Goal: Information Seeking & Learning: Understand process/instructions

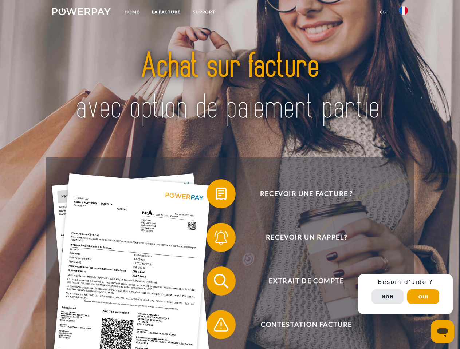
click at [81, 13] on img at bounding box center [81, 11] width 59 height 7
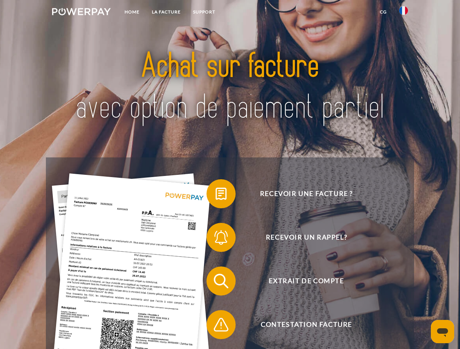
click at [403, 13] on img at bounding box center [403, 10] width 9 height 9
click at [383, 12] on link "CG" at bounding box center [382, 11] width 19 height 13
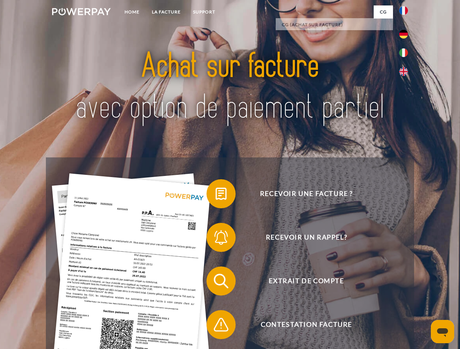
click at [215, 195] on span at bounding box center [210, 194] width 36 height 36
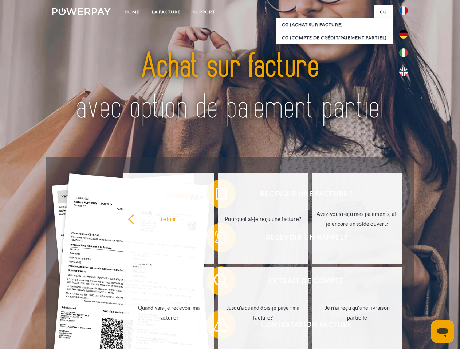
click at [215, 239] on div "Recevoir une facture ? Recevoir un rappel? Extrait de compte retour" at bounding box center [229, 303] width 367 height 291
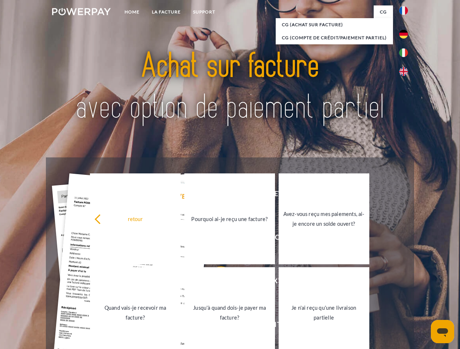
click at [215, 283] on link "Jusqu'à quand dois-je payer ma facture?" at bounding box center [229, 312] width 91 height 91
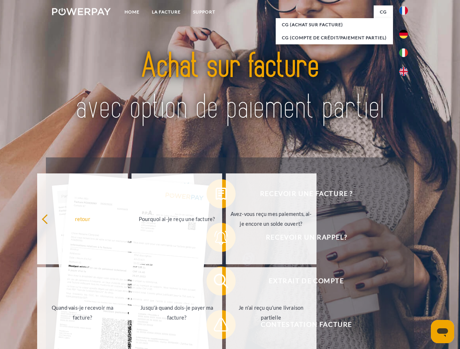
click at [215, 326] on span at bounding box center [210, 325] width 36 height 36
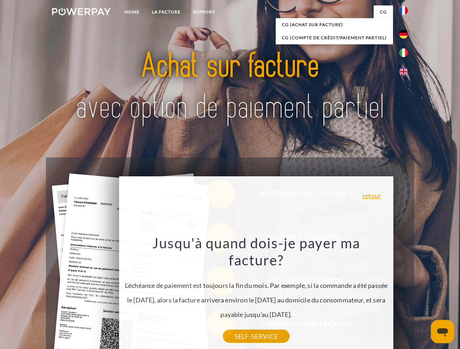
click at [405, 294] on div "Recevoir une facture ? Recevoir un rappel? Extrait de compte retour" at bounding box center [229, 303] width 367 height 291
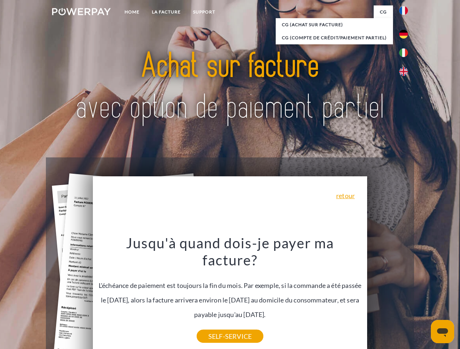
click at [387, 296] on span "Extrait de compte" at bounding box center [306, 281] width 178 height 29
click at [423, 297] on header "Home LA FACTURE Support" at bounding box center [230, 251] width 460 height 502
